Goal: Information Seeking & Learning: Learn about a topic

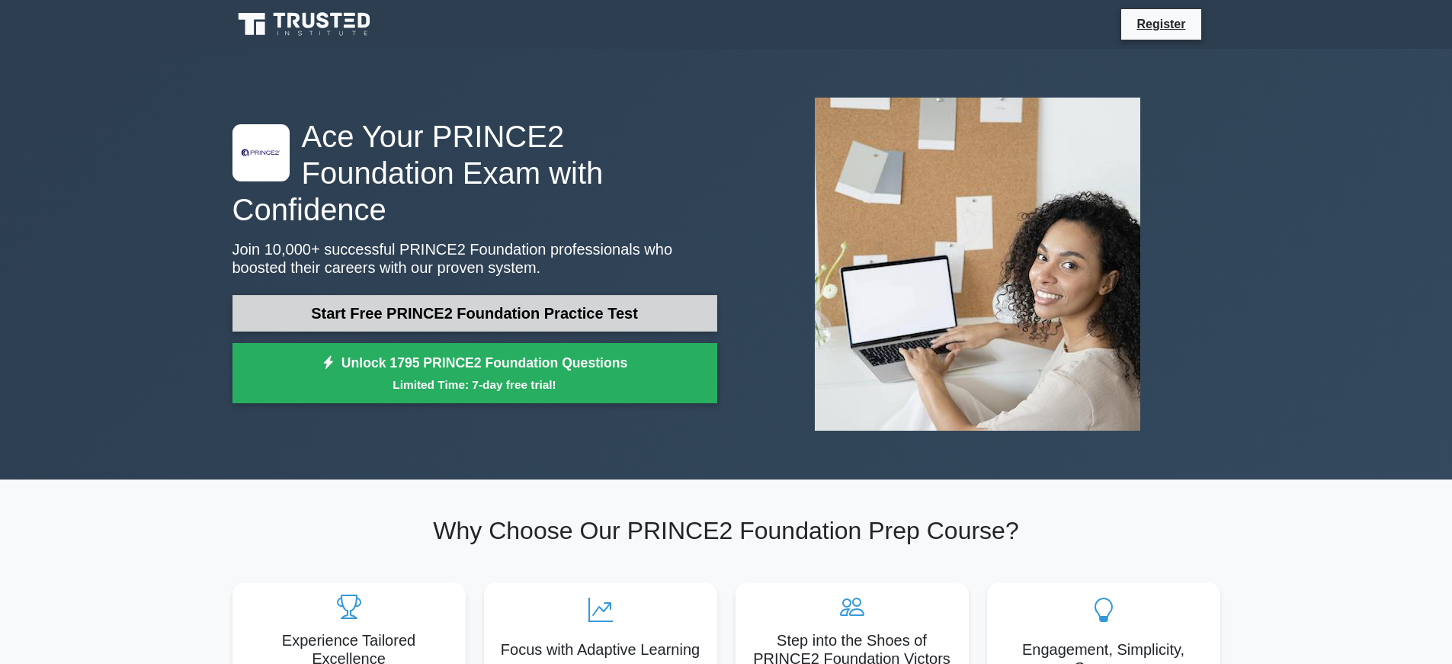
click at [404, 299] on link "Start Free PRINCE2 Foundation Practice Test" at bounding box center [474, 313] width 485 height 37
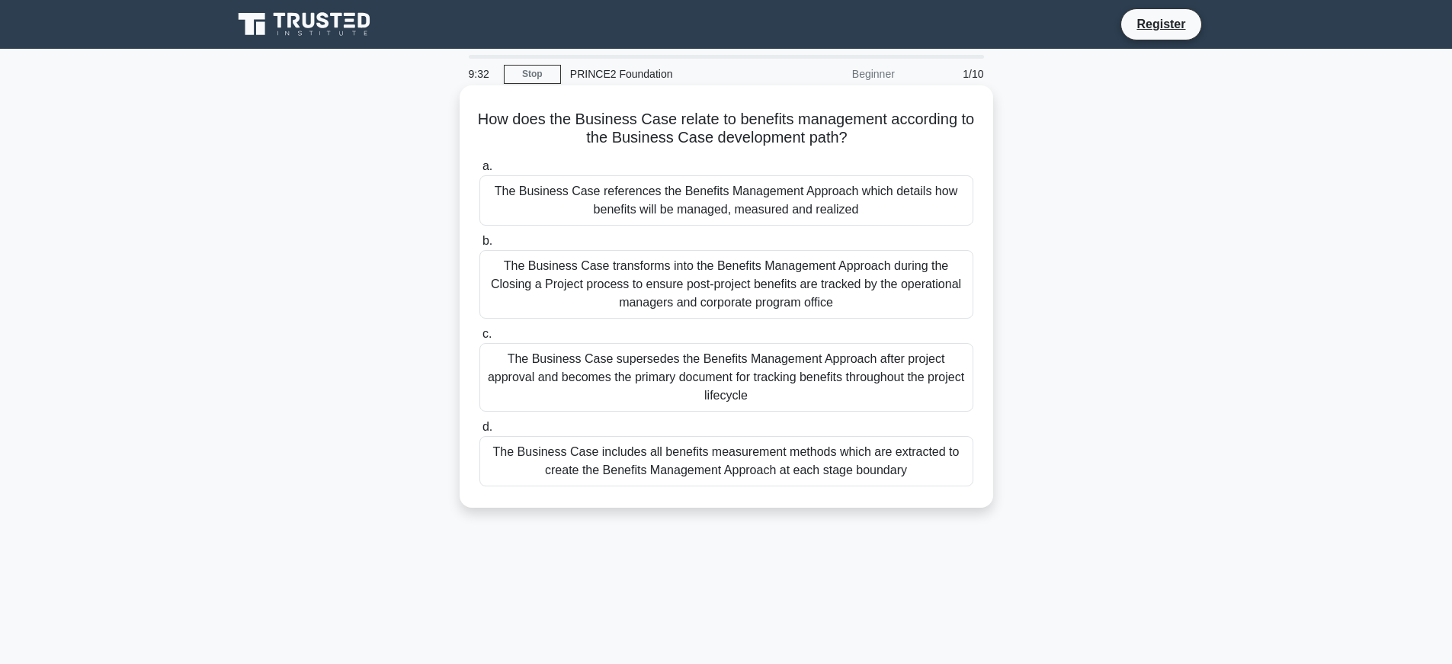
click at [605, 213] on div "The Business Case references the Benefits Management Approach which details how…" at bounding box center [726, 200] width 494 height 50
click at [479, 171] on input "a. The Business Case references the Benefits Management Approach which details …" at bounding box center [479, 167] width 0 height 10
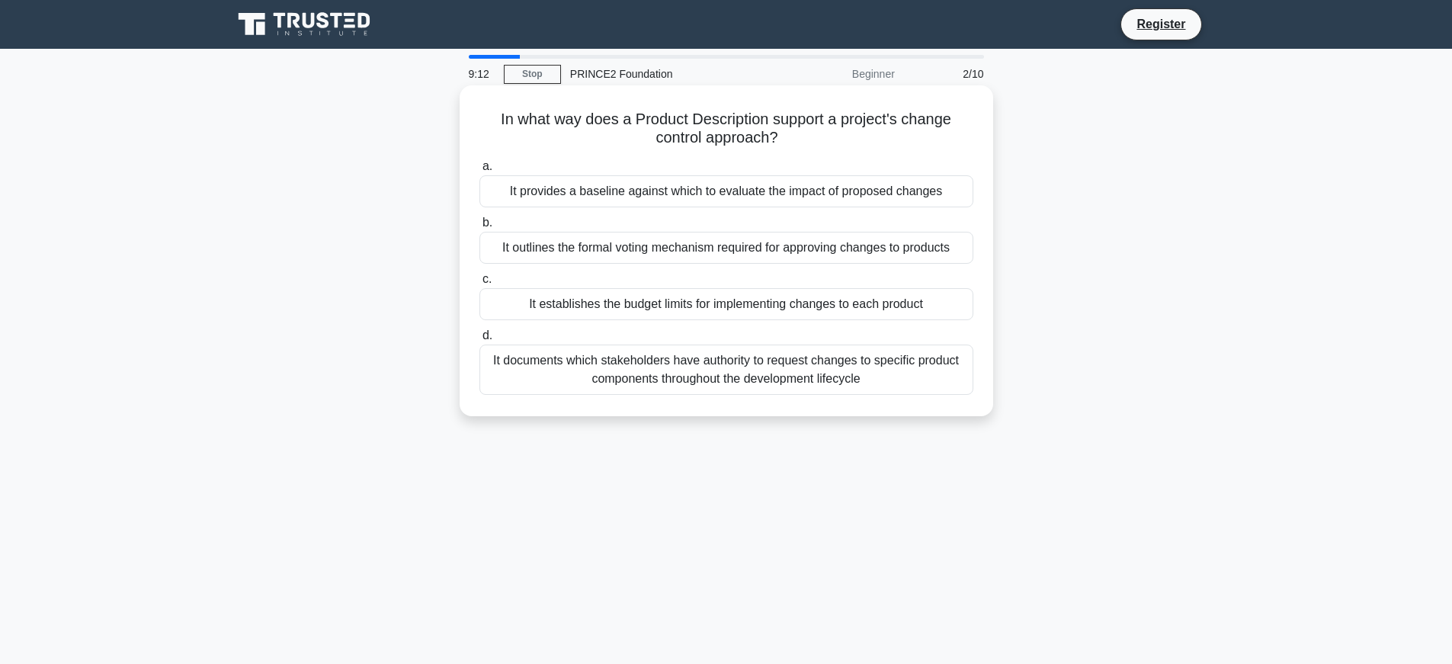
click at [631, 239] on div "It outlines the formal voting mechanism required for approving changes to produ…" at bounding box center [726, 248] width 494 height 32
click at [479, 228] on input "b. It outlines the formal voting mechanism required for approving changes to pr…" at bounding box center [479, 223] width 0 height 10
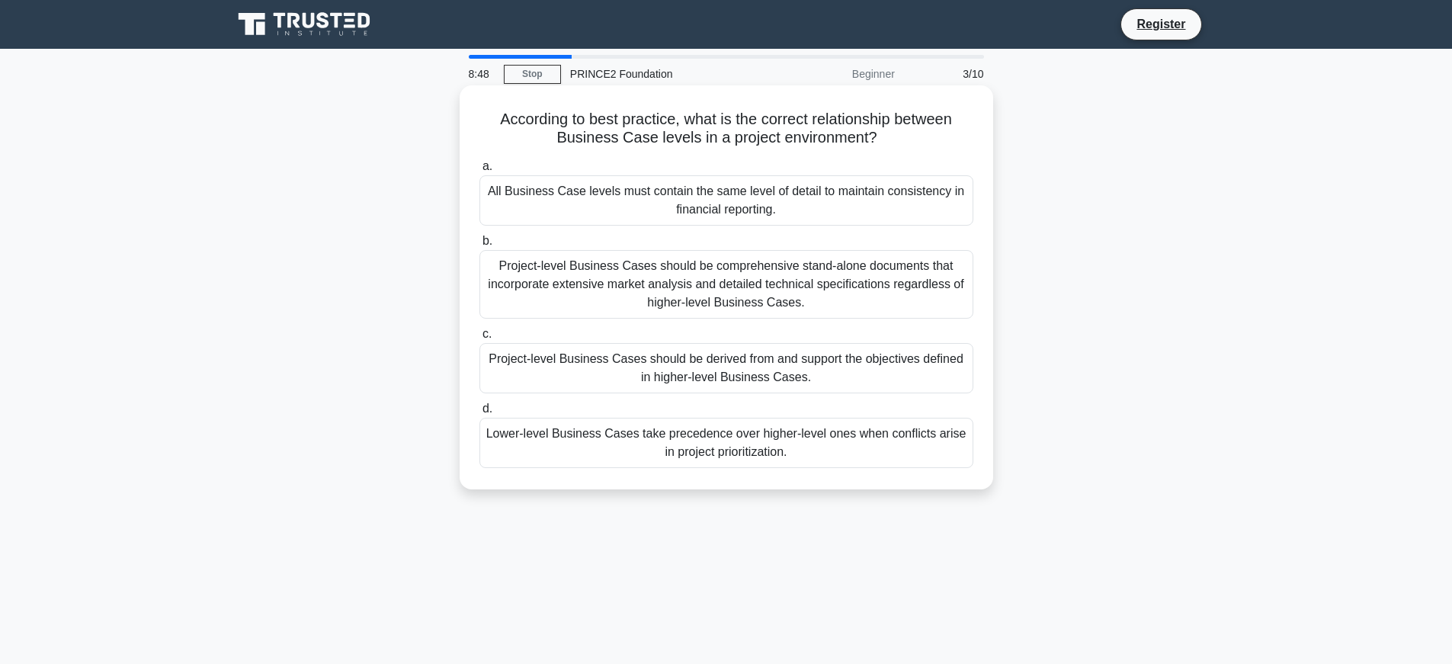
click at [633, 213] on div "All Business Case levels must contain the same level of detail to maintain cons…" at bounding box center [726, 200] width 494 height 50
click at [479, 171] on input "a. All Business Case levels must contain the same level of detail to maintain c…" at bounding box center [479, 167] width 0 height 10
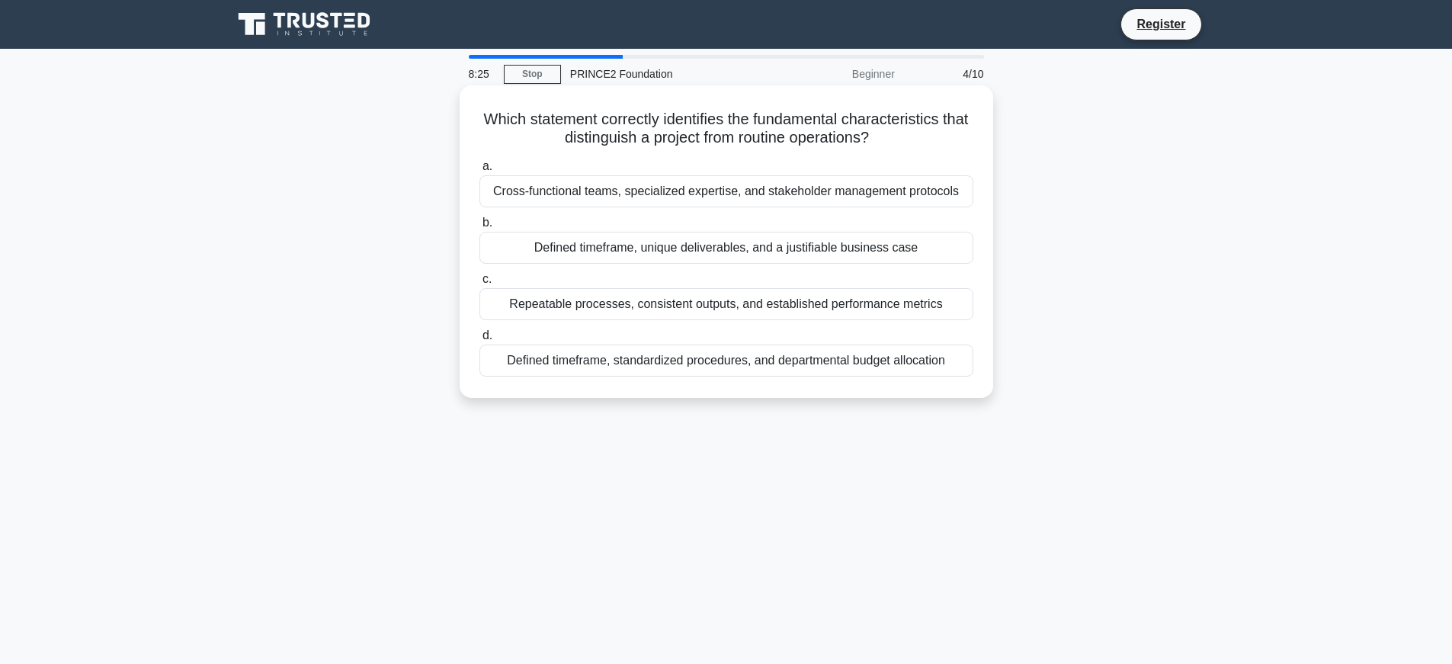
click at [642, 251] on div "Defined timeframe, unique deliverables, and a justifiable business case" at bounding box center [726, 248] width 494 height 32
click at [479, 228] on input "b. Defined timeframe, unique deliverables, and a justifiable business case" at bounding box center [479, 223] width 0 height 10
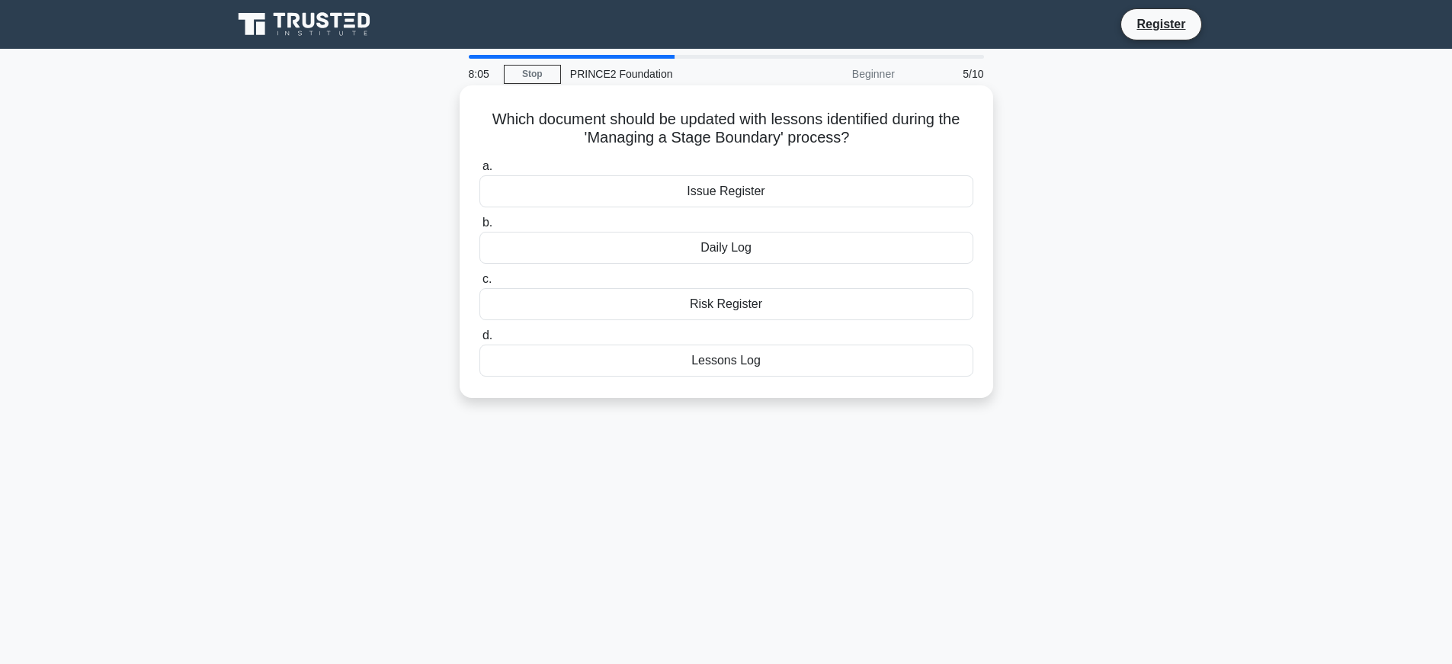
drag, startPoint x: 583, startPoint y: 138, endPoint x: 777, endPoint y: 145, distance: 194.5
click at [849, 138] on h5 "Which document should be updated with lessons identified during the 'Managing a…" at bounding box center [726, 129] width 497 height 38
click at [772, 155] on div "Which document should be updated with lessons identified during the 'Managing a…" at bounding box center [726, 241] width 521 height 300
click at [689, 303] on div "Risk Register" at bounding box center [726, 304] width 494 height 32
click at [479, 284] on input "c. Risk Register" at bounding box center [479, 279] width 0 height 10
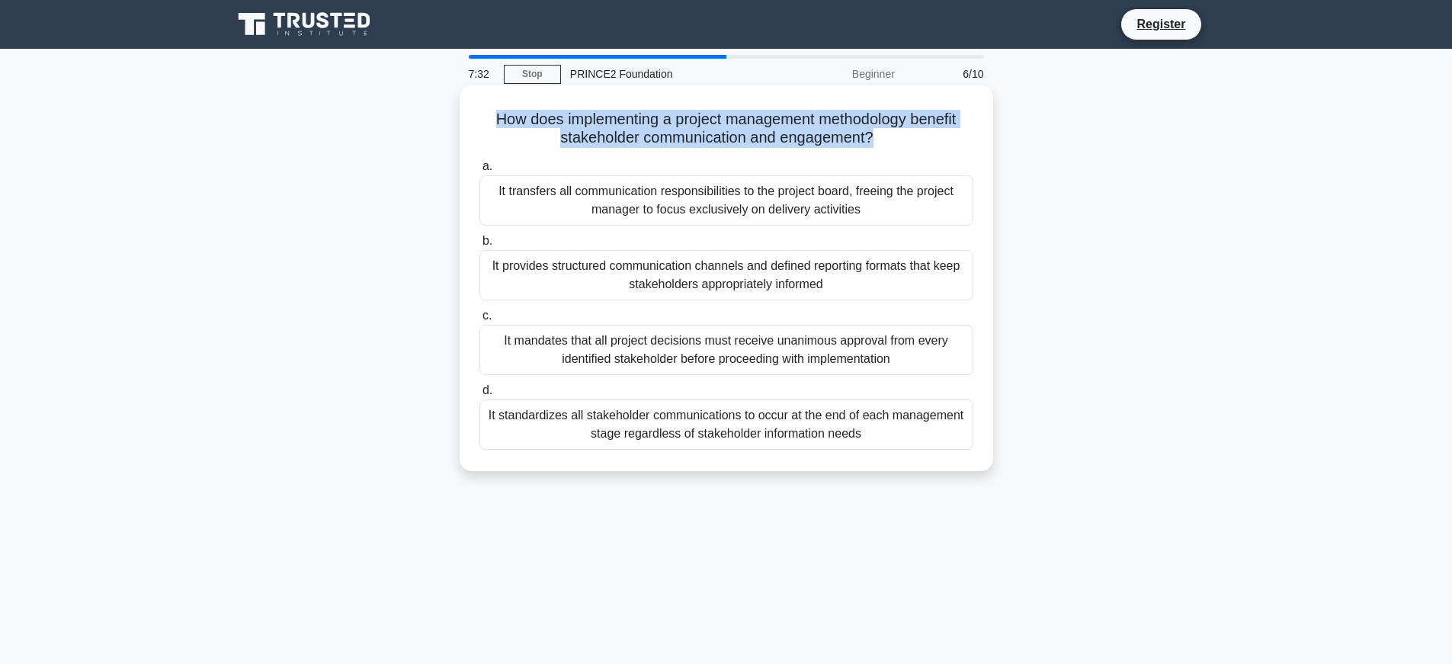
drag, startPoint x: 490, startPoint y: 119, endPoint x: 876, endPoint y: 147, distance: 387.4
click at [876, 147] on h5 "How does implementing a project management methodology benefit stakeholder comm…" at bounding box center [726, 129] width 497 height 38
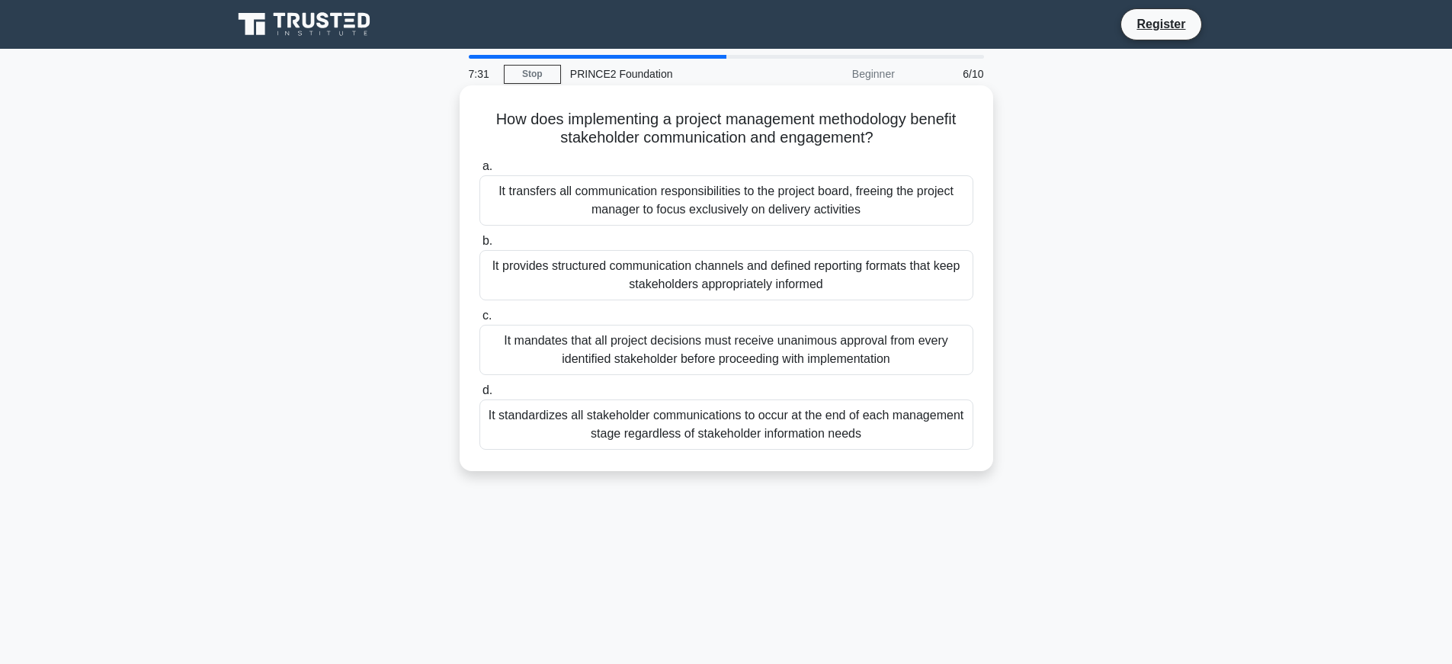
drag, startPoint x: 889, startPoint y: 146, endPoint x: 887, endPoint y: 139, distance: 7.8
click at [887, 139] on icon ".spinner_0XTQ{transform-origin:center;animation:spinner_y6GP .75s linear infini…" at bounding box center [882, 139] width 18 height 18
click at [707, 428] on div "It standardizes all stakeholder communications to occur at the end of each mana…" at bounding box center [726, 424] width 494 height 50
click at [479, 396] on input "d. It standardizes all stakeholder communications to occur at the end of each m…" at bounding box center [479, 391] width 0 height 10
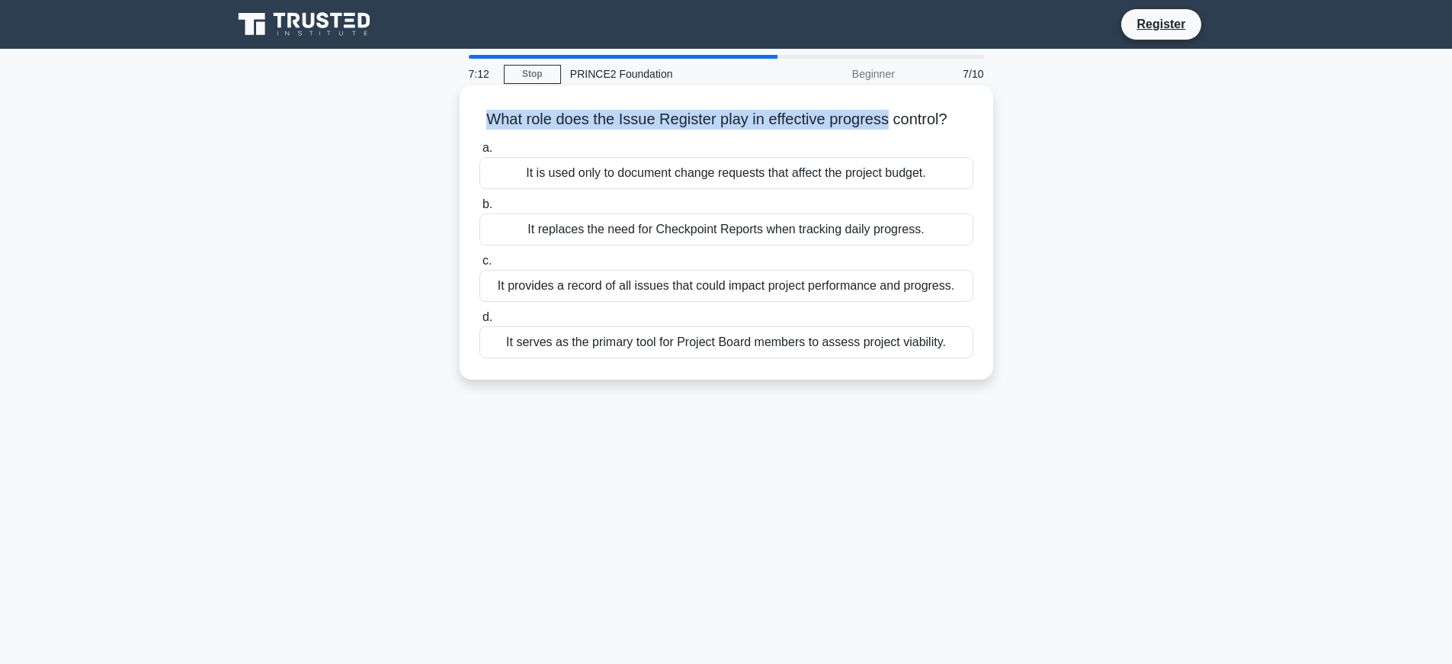
drag, startPoint x: 482, startPoint y: 111, endPoint x: 893, endPoint y: 129, distance: 411.2
click at [888, 131] on div "What role does the Issue Register play in effective progress control? .spinner_…" at bounding box center [726, 232] width 521 height 282
click at [898, 139] on div "a. It is used only to document change requests that affect the project budget. …" at bounding box center [726, 249] width 512 height 226
click at [649, 287] on div "It provides a record of all issues that could impact project performance and pr…" at bounding box center [726, 286] width 494 height 32
click at [597, 284] on div "It provides a record of all issues that could impact project performance and pr…" at bounding box center [726, 286] width 494 height 32
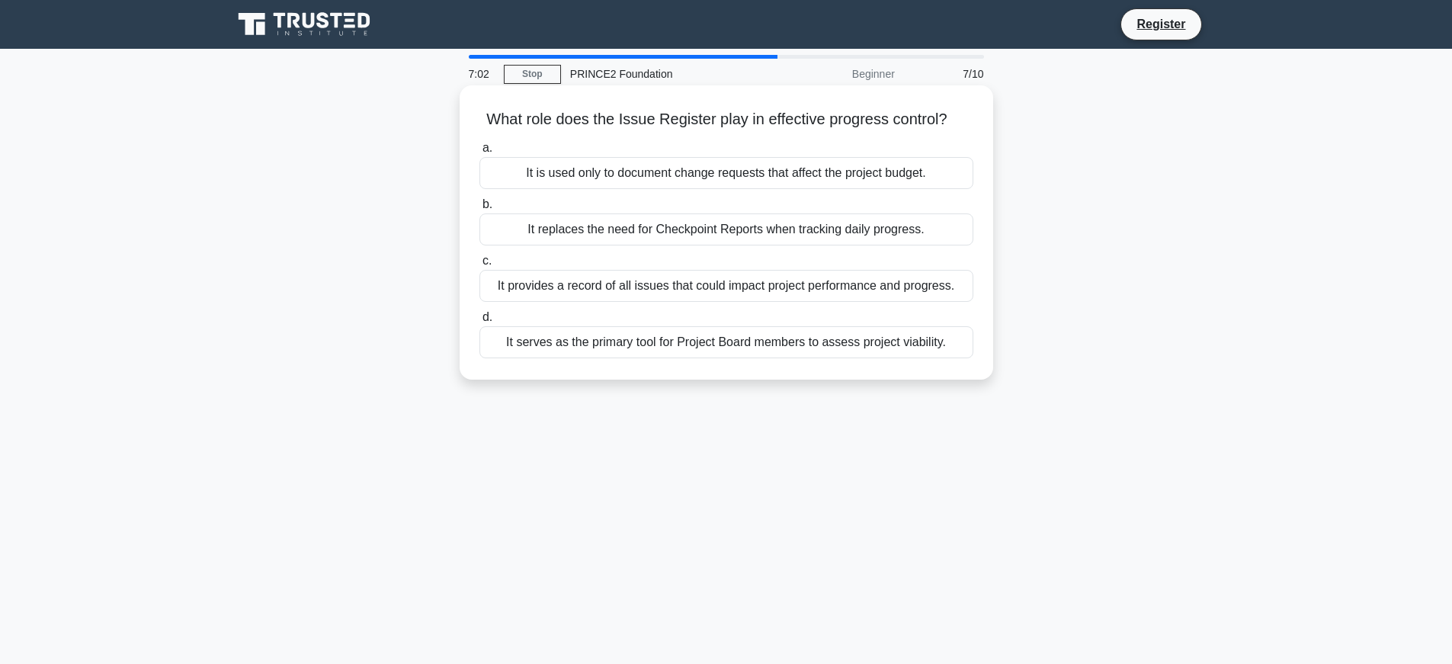
click at [479, 266] on input "c. It provides a record of all issues that could impact project performance and…" at bounding box center [479, 261] width 0 height 10
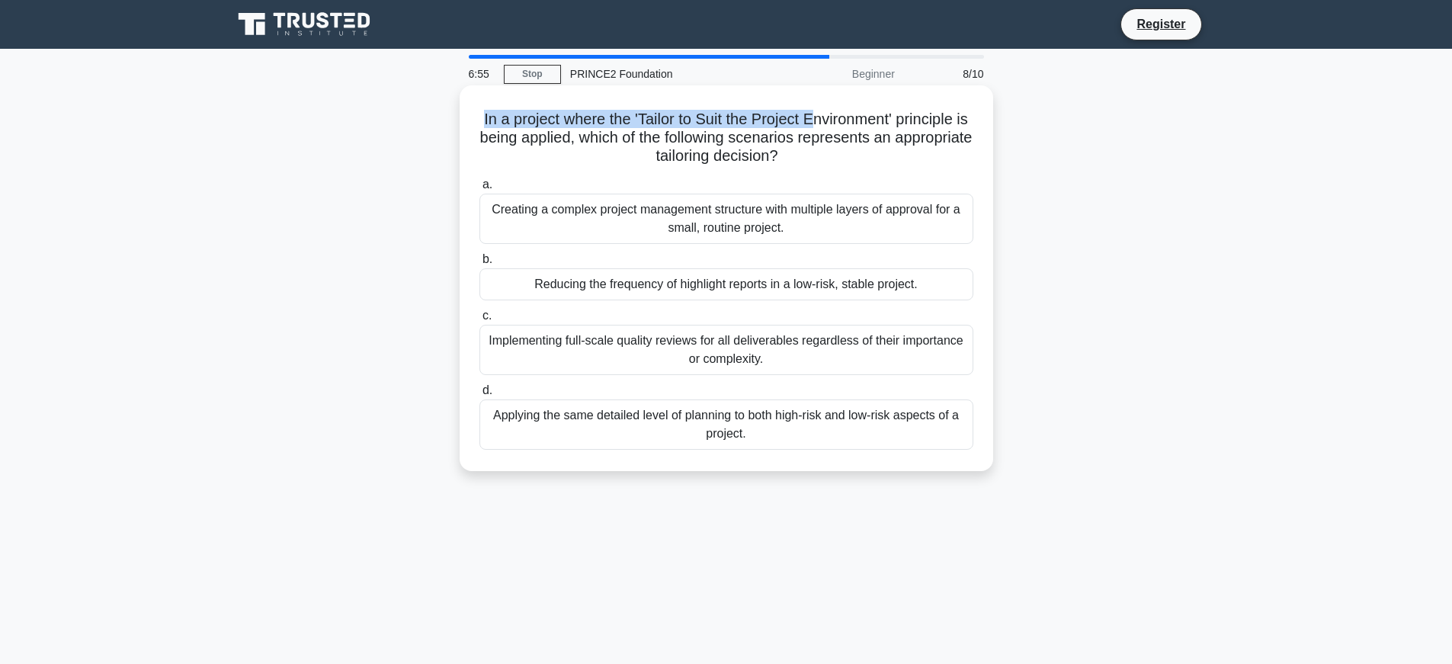
drag, startPoint x: 484, startPoint y: 120, endPoint x: 814, endPoint y: 86, distance: 331.8
click at [817, 87] on div "In a project where the 'Tailor to Suit the Project Environment' principle is be…" at bounding box center [726, 278] width 533 height 386
click at [759, 115] on h5 "In a project where the 'Tailor to Suit the Project Environment' principle is be…" at bounding box center [726, 138] width 497 height 56
drag, startPoint x: 653, startPoint y: 135, endPoint x: 646, endPoint y: 134, distance: 7.7
click at [648, 135] on h5 "In a project where the 'Tailor to Suit the Project Environment' principle is be…" at bounding box center [726, 138] width 497 height 56
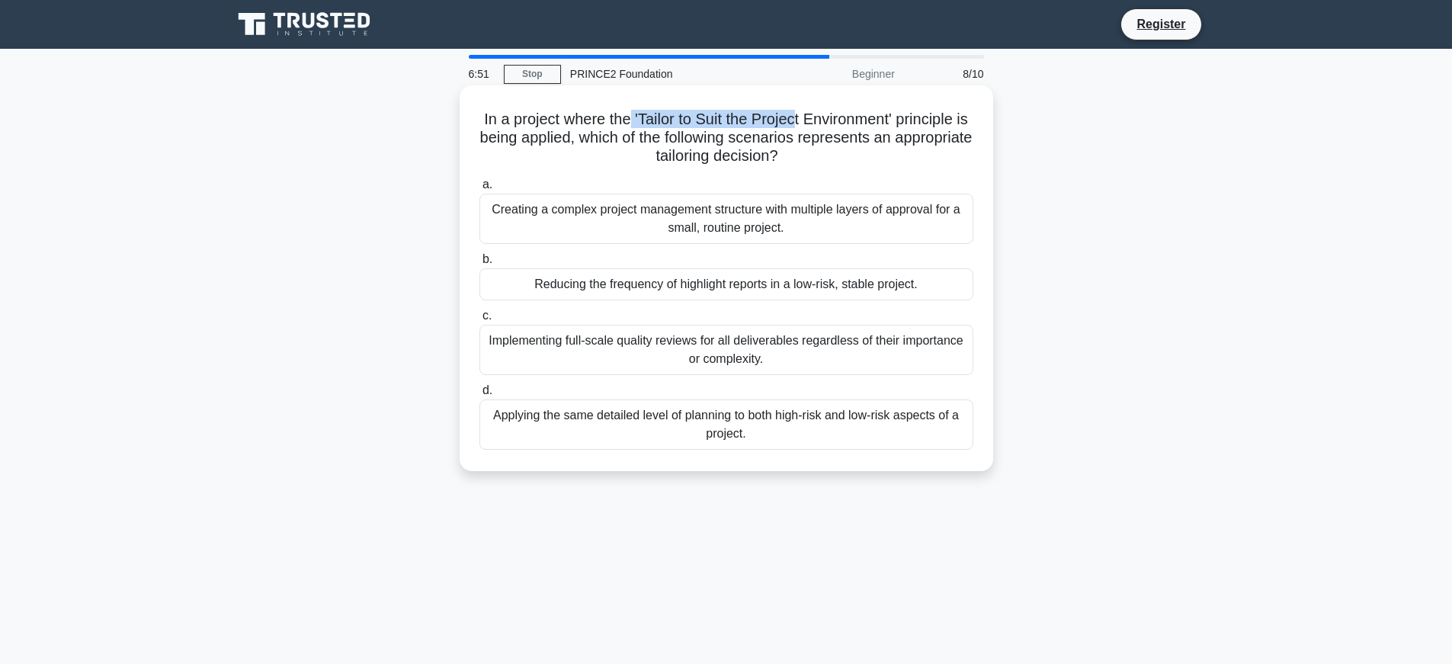
drag, startPoint x: 636, startPoint y: 118, endPoint x: 789, endPoint y: 108, distance: 153.5
click at [796, 110] on h5 "In a project where the 'Tailor to Suit the Project Environment' principle is be…" at bounding box center [726, 138] width 497 height 56
click at [543, 179] on label "a. Creating a complex project management structure with multiple layers of appr…" at bounding box center [726, 209] width 494 height 69
click at [479, 180] on input "a. Creating a complex project management structure with multiple layers of appr…" at bounding box center [479, 185] width 0 height 10
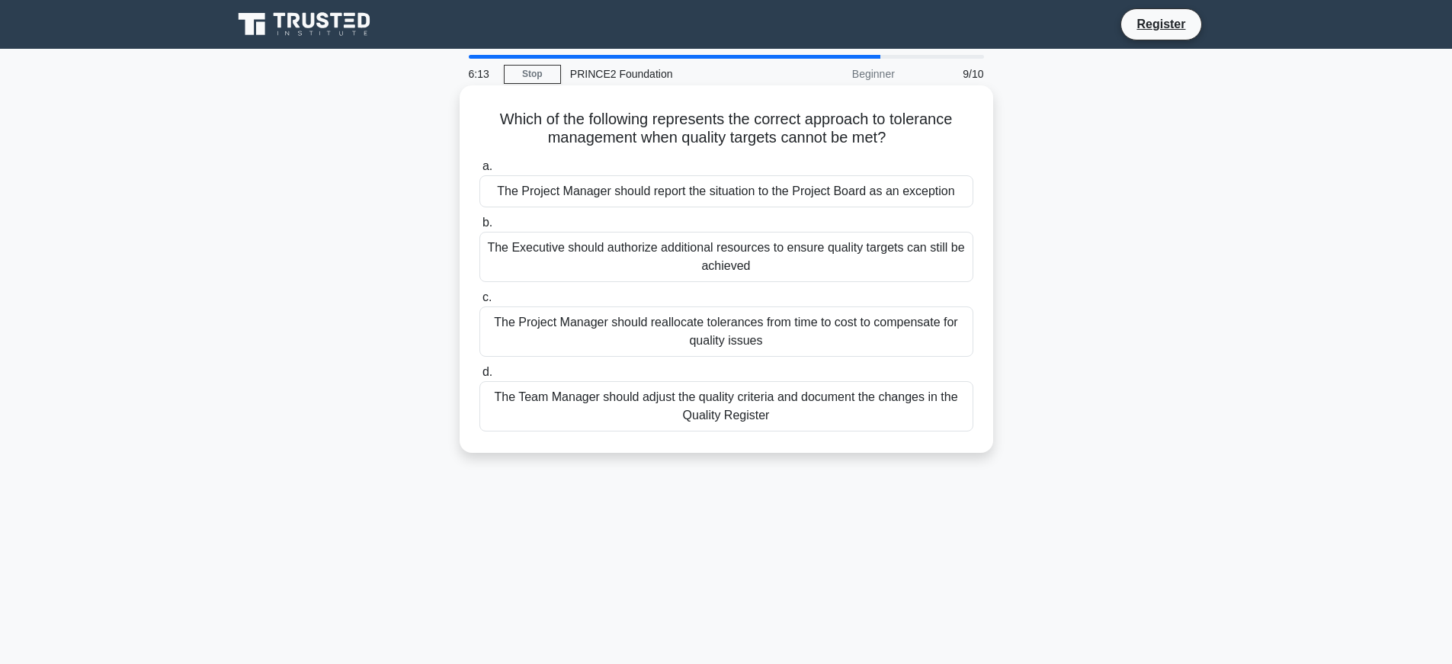
click at [697, 198] on div "The Project Manager should report the situation to the Project Board as an exce…" at bounding box center [726, 191] width 494 height 32
click at [479, 171] on input "a. The Project Manager should report the situation to the Project Board as an e…" at bounding box center [479, 167] width 0 height 10
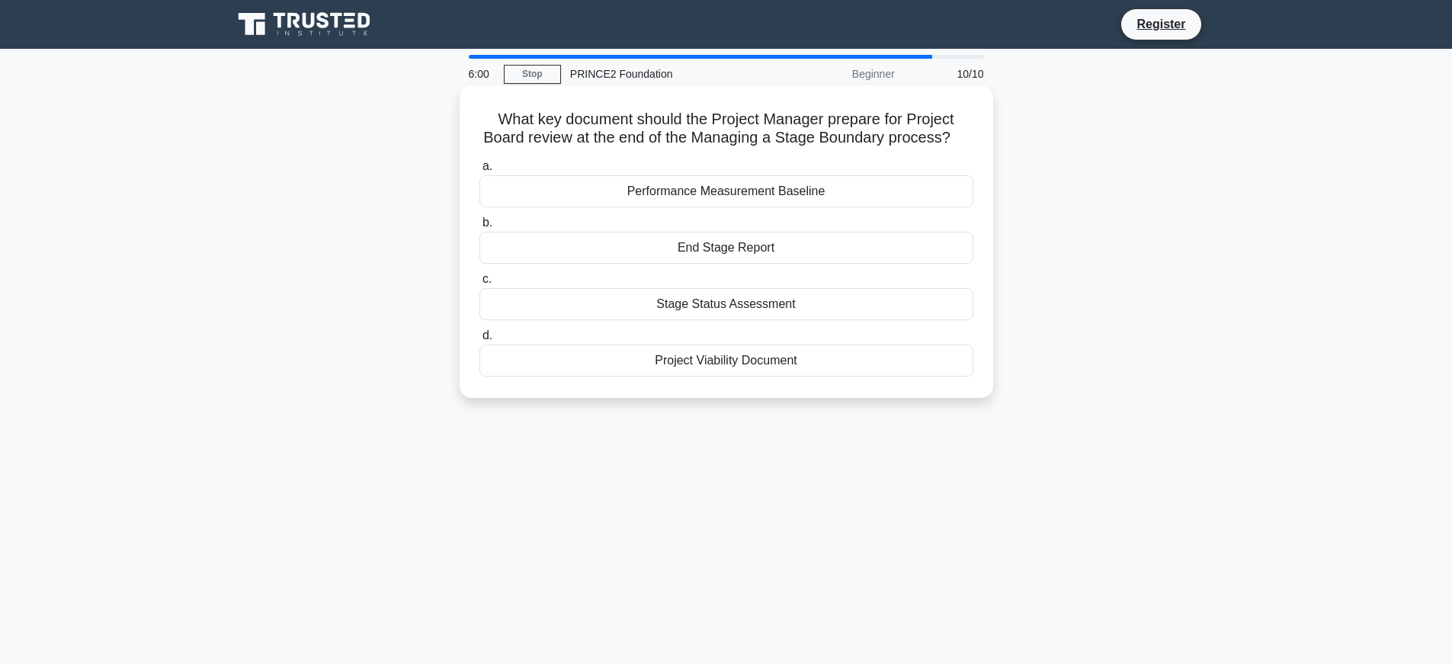
click at [710, 252] on div "End Stage Report" at bounding box center [726, 248] width 494 height 32
click at [479, 228] on input "b. End Stage Report" at bounding box center [479, 223] width 0 height 10
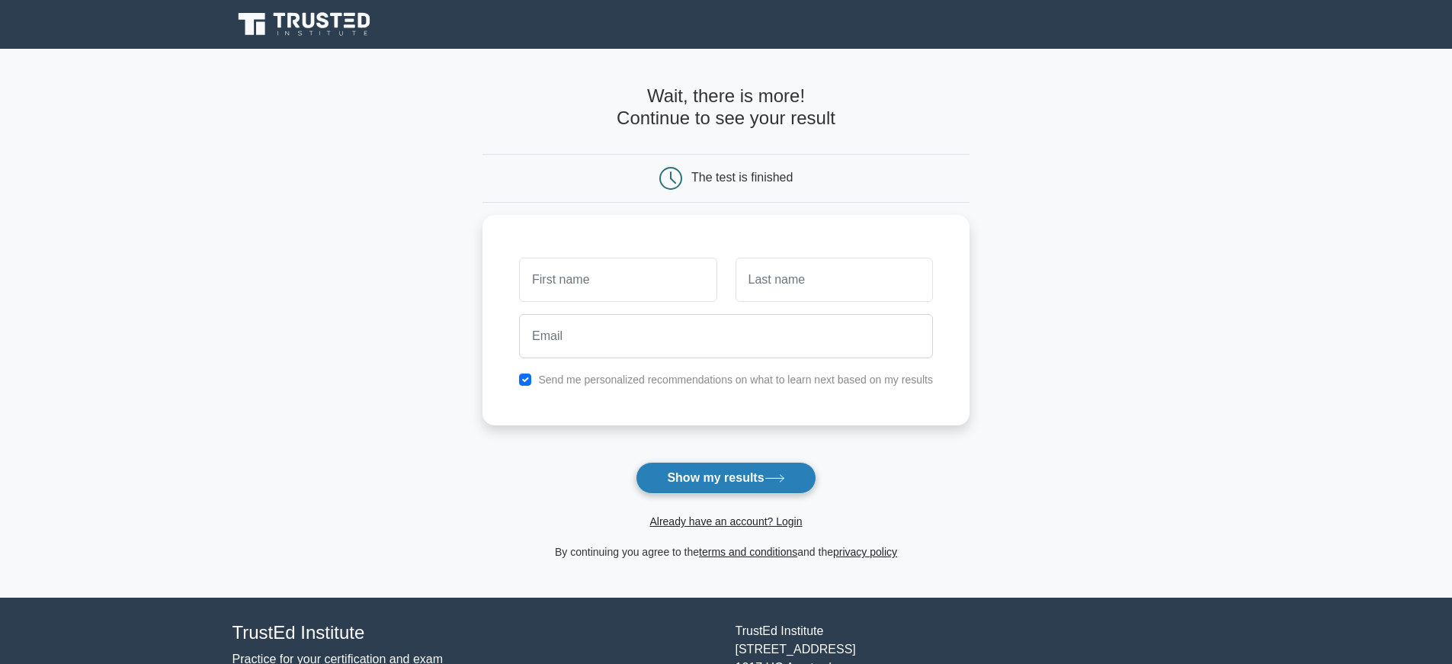
click at [688, 487] on button "Show my results" at bounding box center [726, 478] width 180 height 32
click at [585, 279] on input "text" at bounding box center [617, 276] width 197 height 44
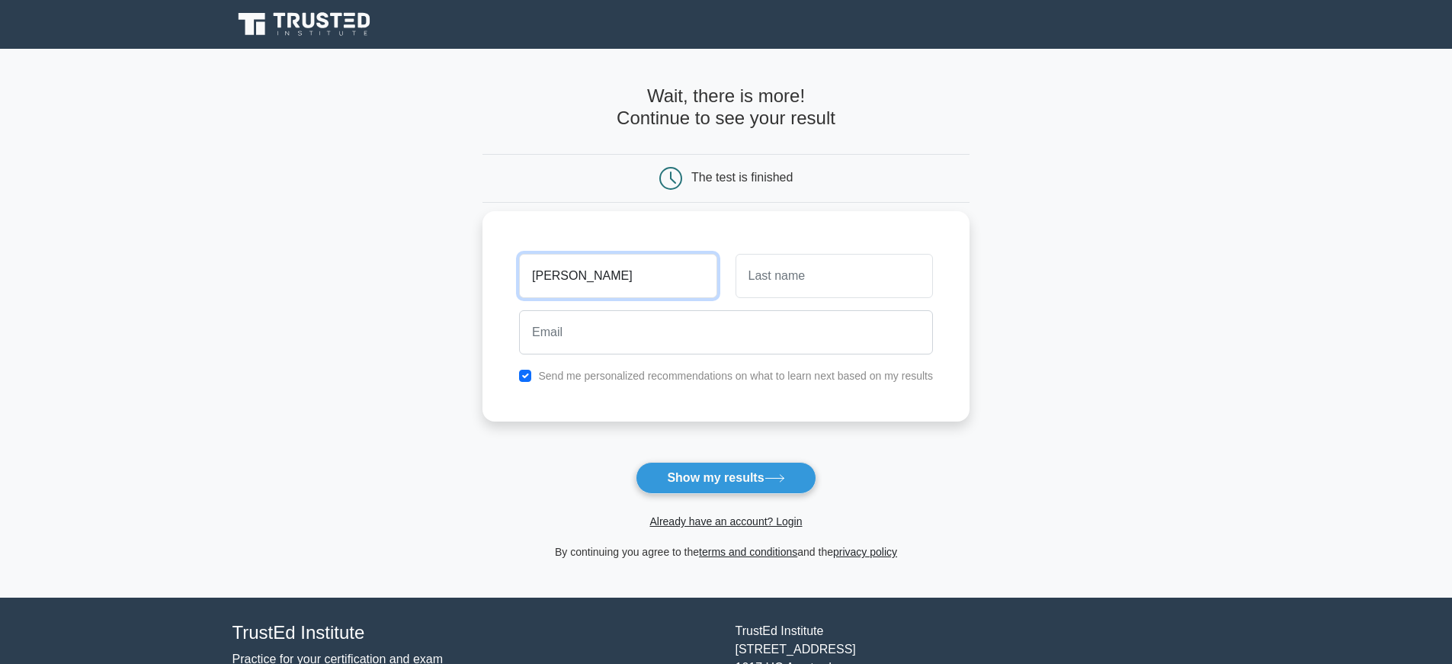
type input "karim"
click at [805, 296] on input "text" at bounding box center [833, 276] width 197 height 44
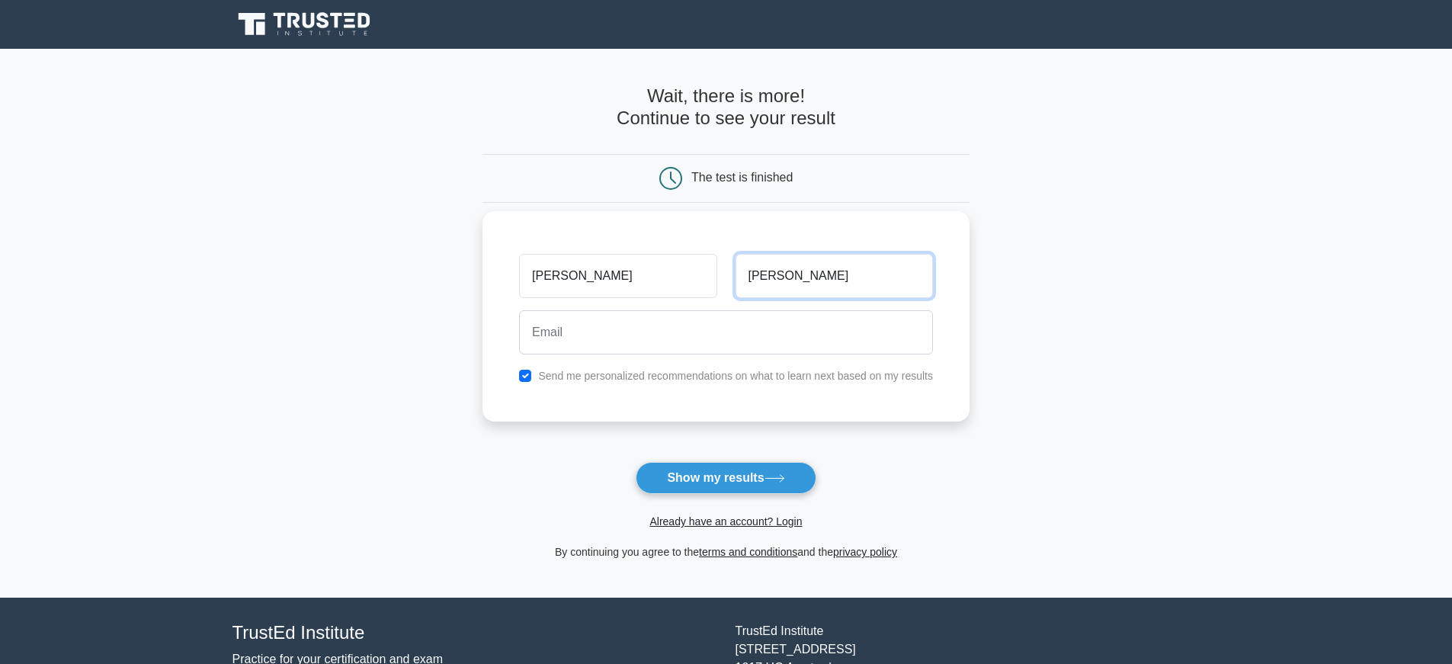
type input "ahmed"
click at [686, 305] on div "karim ahmed Send me personalized recommendations on what to learn next based on…" at bounding box center [725, 316] width 487 height 210
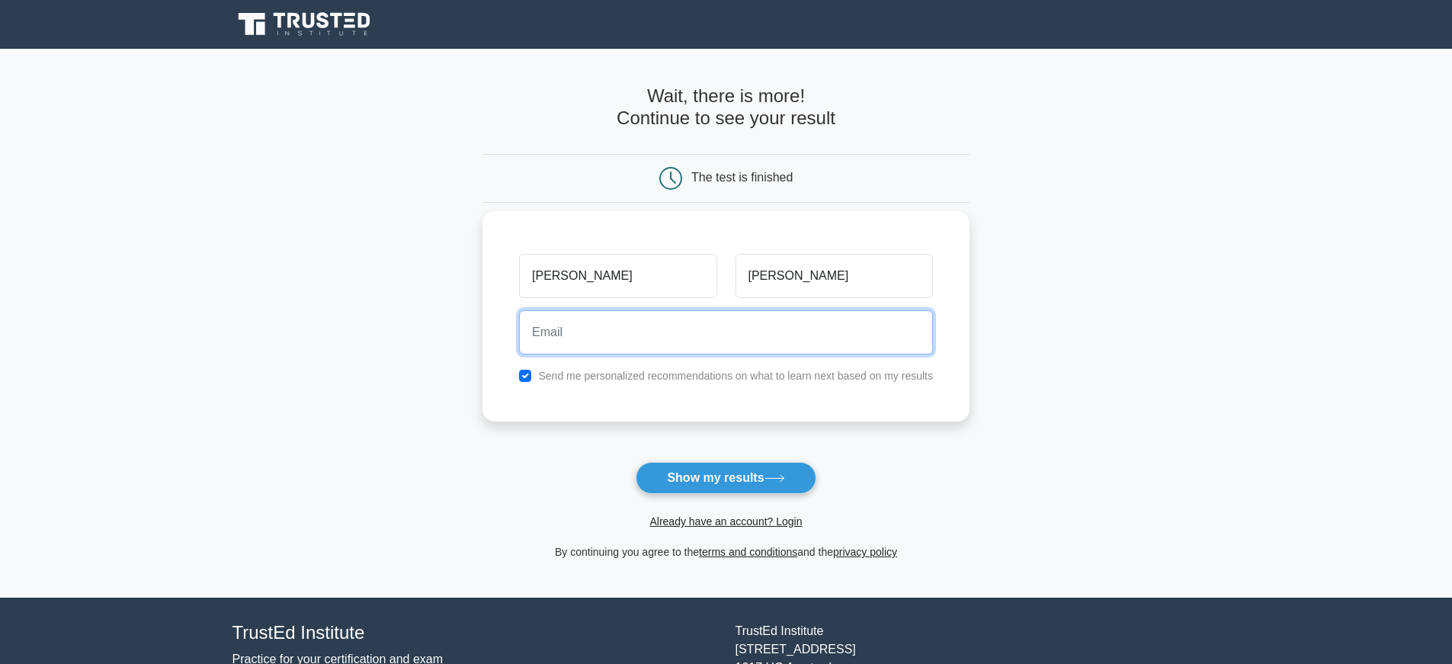
click at [691, 335] on input "email" at bounding box center [726, 332] width 414 height 44
type input "karim5904@gmail.com"
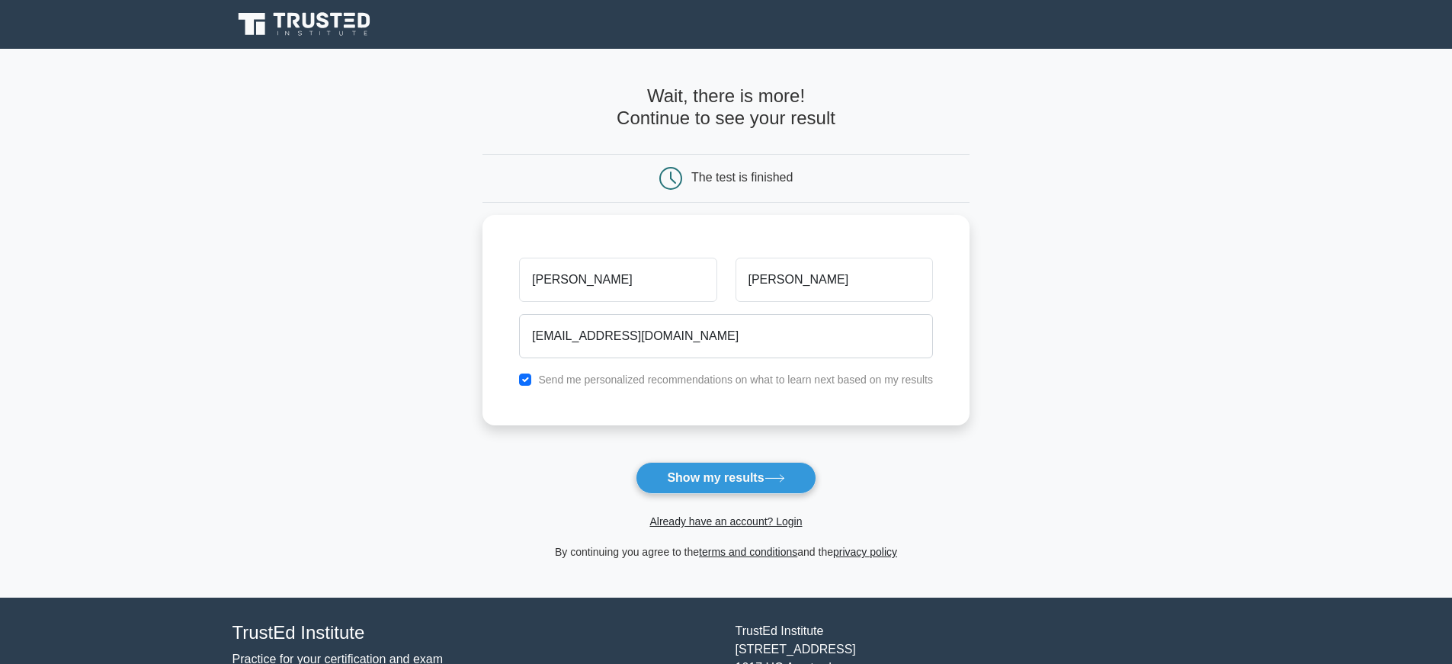
click at [680, 498] on div "Already have an account? Login" at bounding box center [725, 512] width 487 height 37
click at [678, 490] on button "Show my results" at bounding box center [726, 478] width 180 height 32
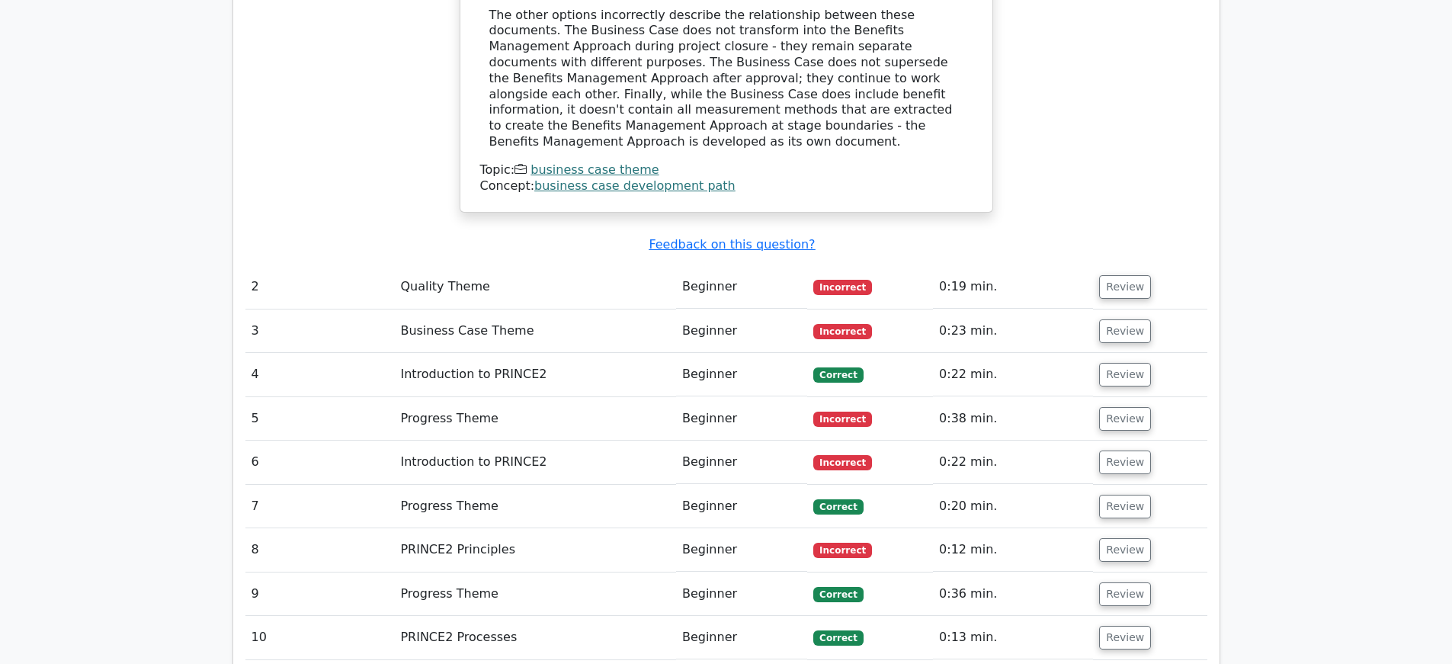
scroll to position [1982, 0]
